Goal: Task Accomplishment & Management: Manage account settings

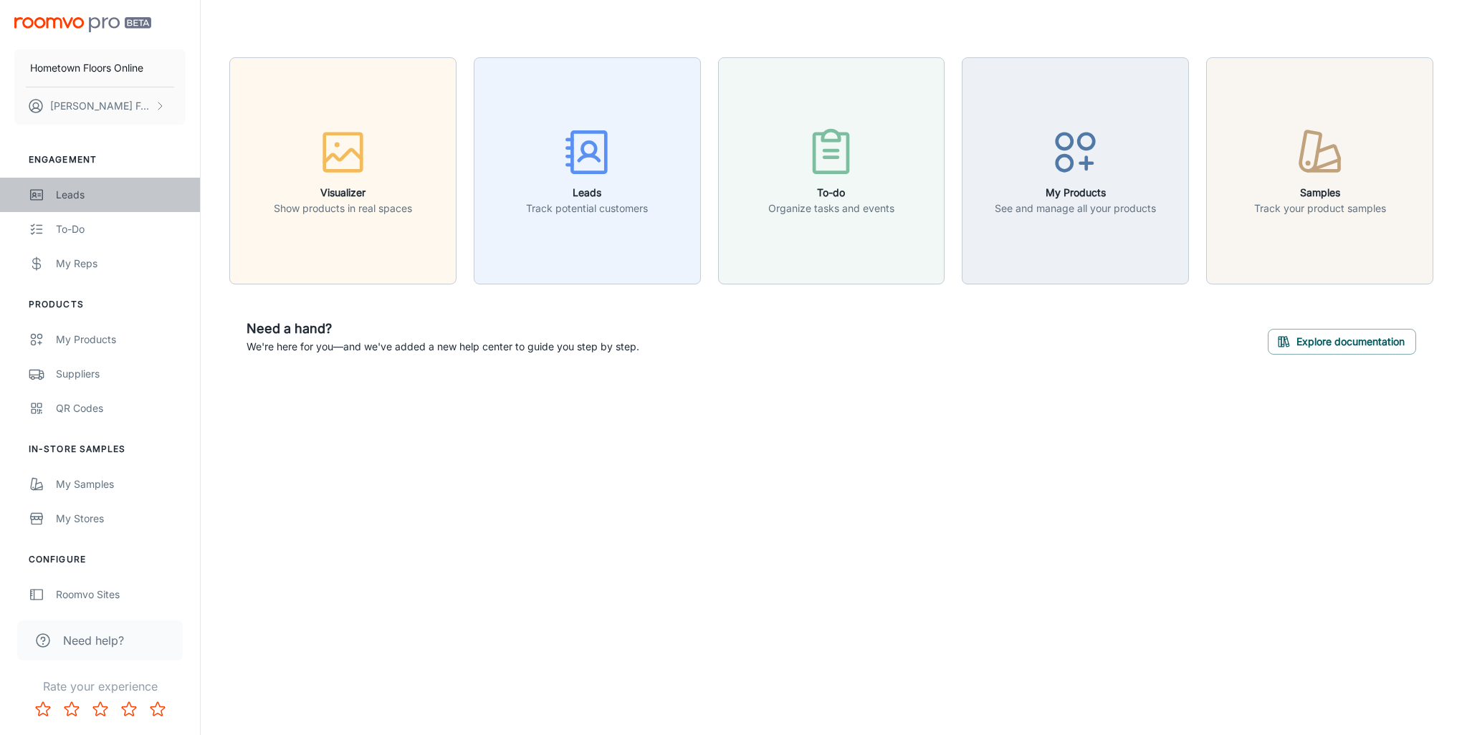
click at [65, 194] on div "Leads" at bounding box center [121, 195] width 130 height 16
click at [75, 200] on div "Leads" at bounding box center [121, 195] width 130 height 16
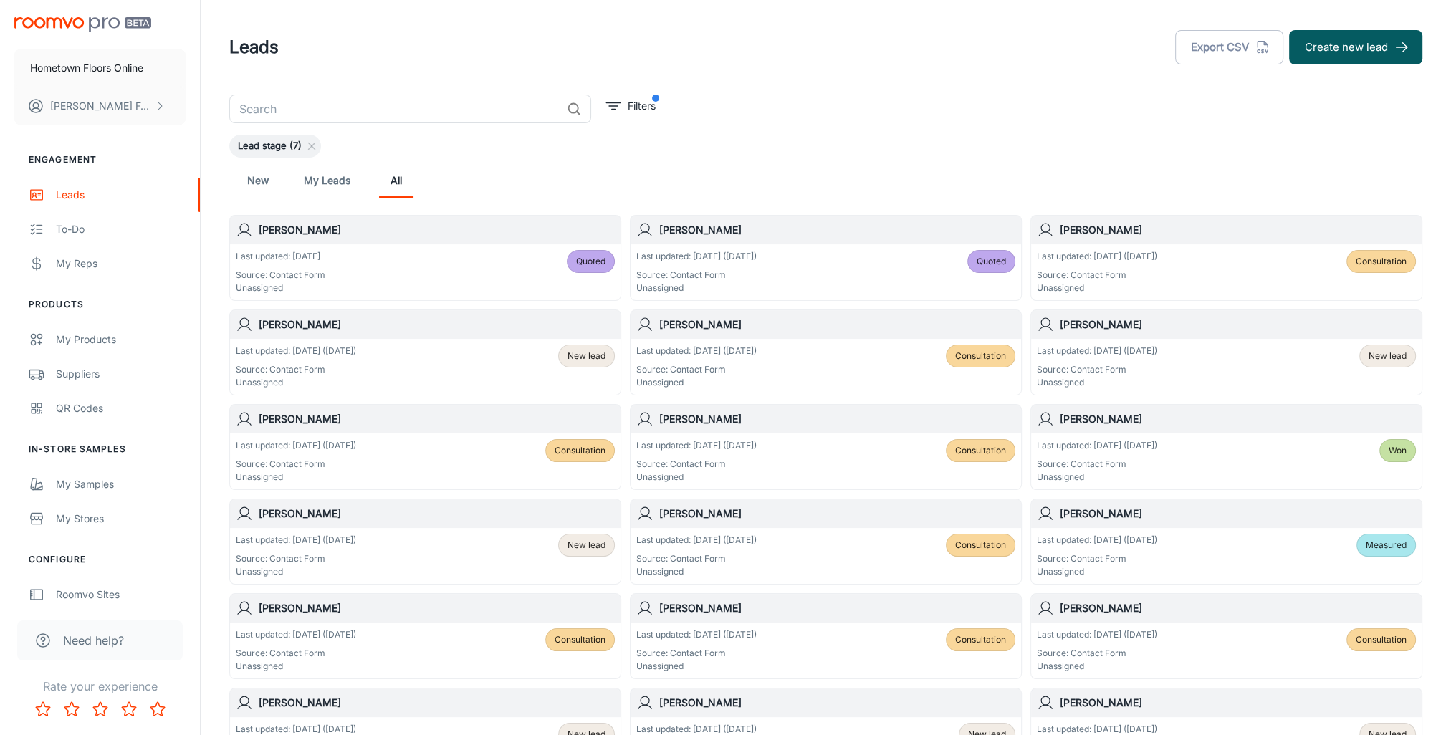
click at [307, 225] on h6 "[PERSON_NAME]" at bounding box center [437, 230] width 356 height 16
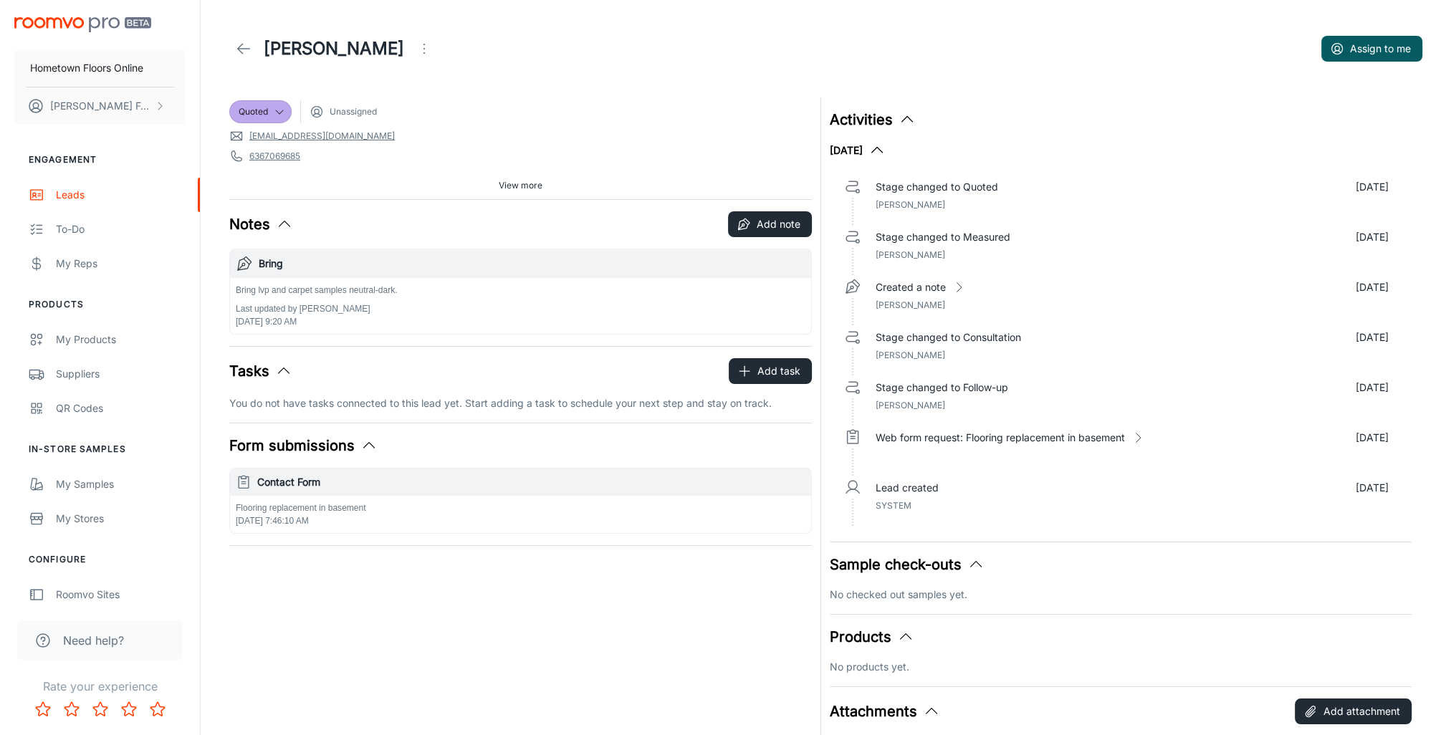
click at [525, 183] on span "View more" at bounding box center [521, 185] width 44 height 13
